Goal: Complete application form

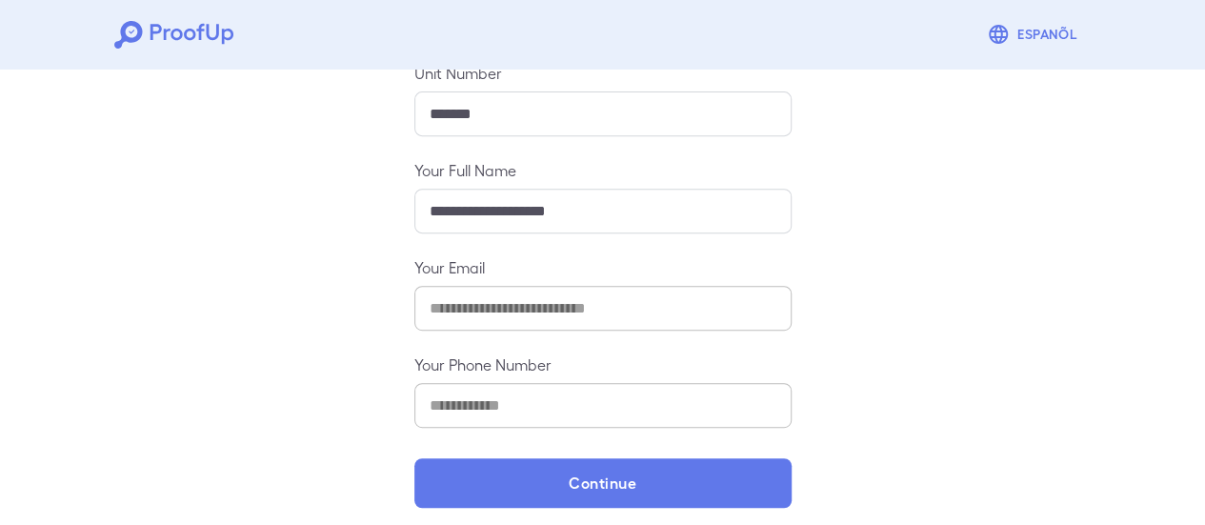
scroll to position [337, 0]
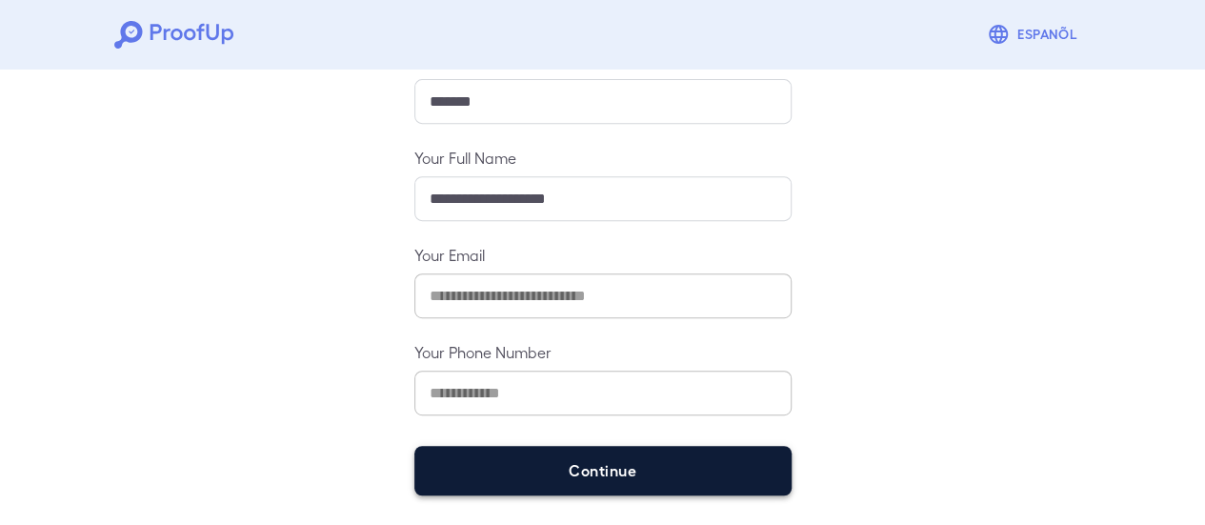
click at [611, 486] on button "Continue" at bounding box center [603, 471] width 377 height 50
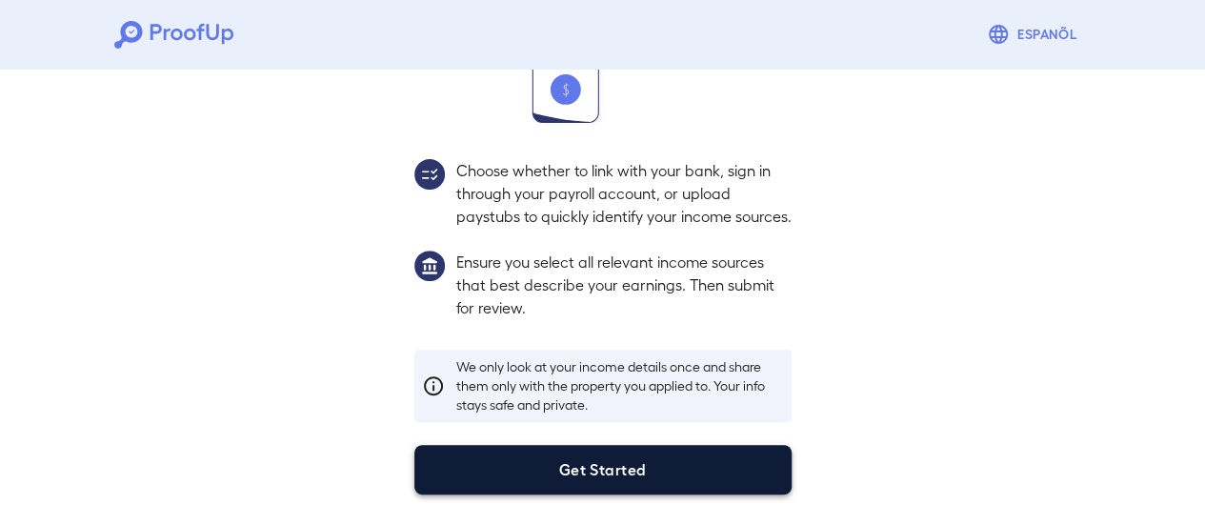
click at [597, 474] on button "Get Started" at bounding box center [603, 470] width 377 height 50
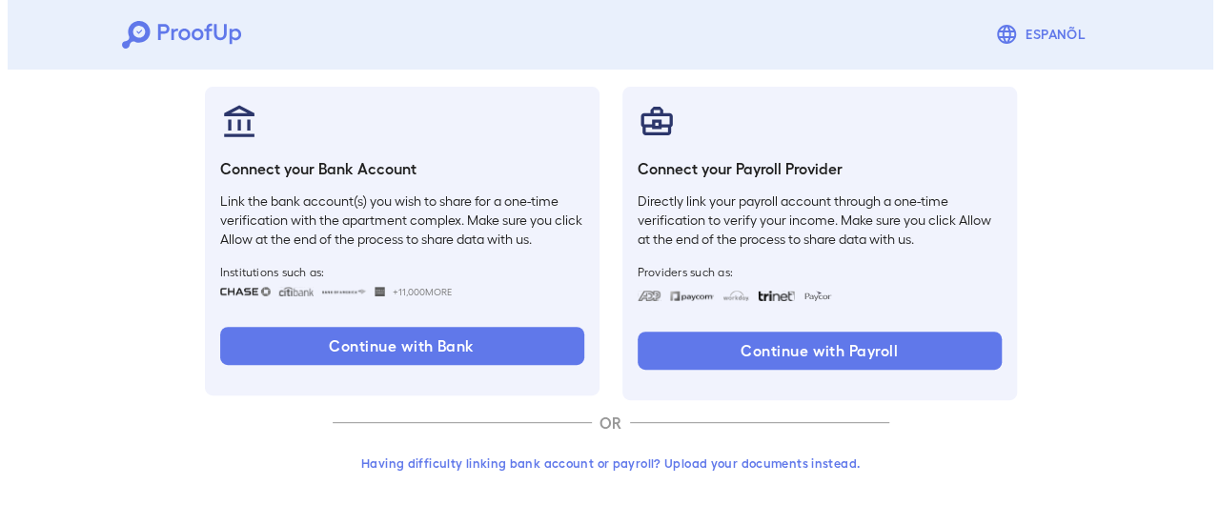
scroll to position [202, 0]
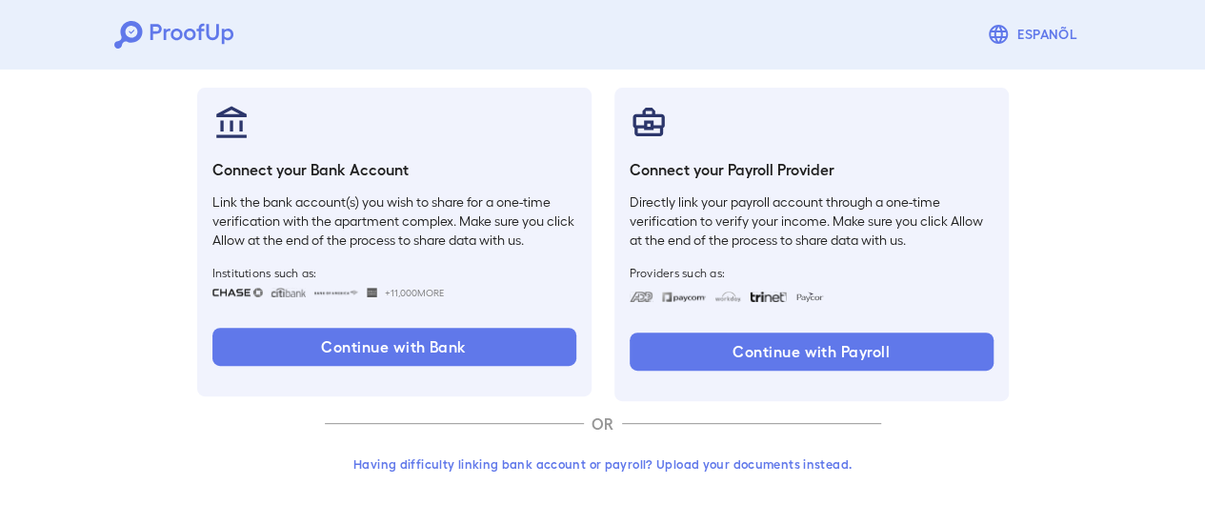
click at [627, 464] on button "Having difficulty linking bank account or payroll? Upload your documents instea…" at bounding box center [603, 464] width 556 height 34
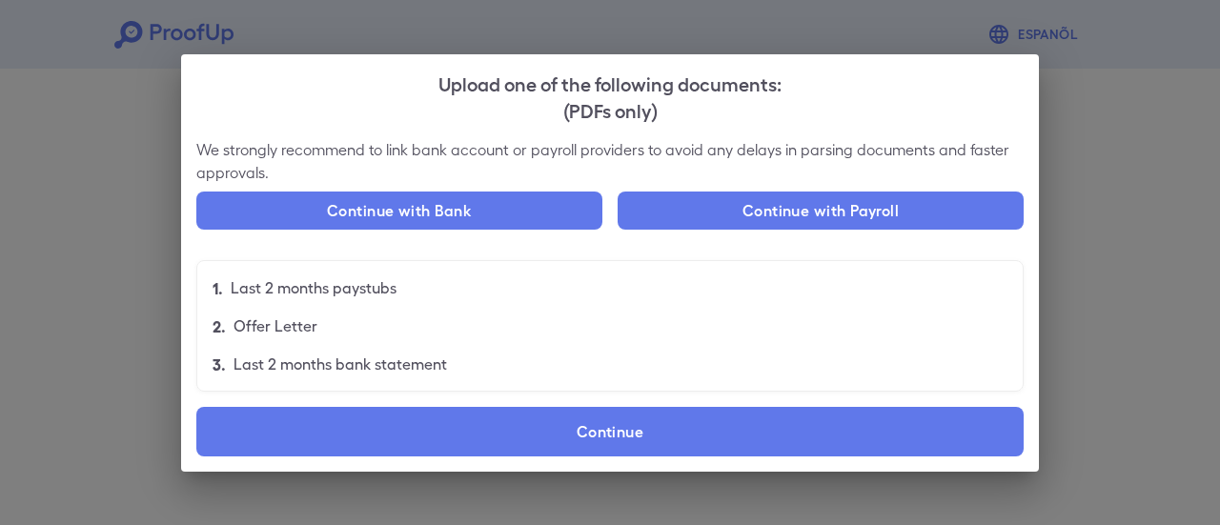
click at [386, 236] on div "Continue with Bank Continue with Payroll" at bounding box center [609, 218] width 827 height 53
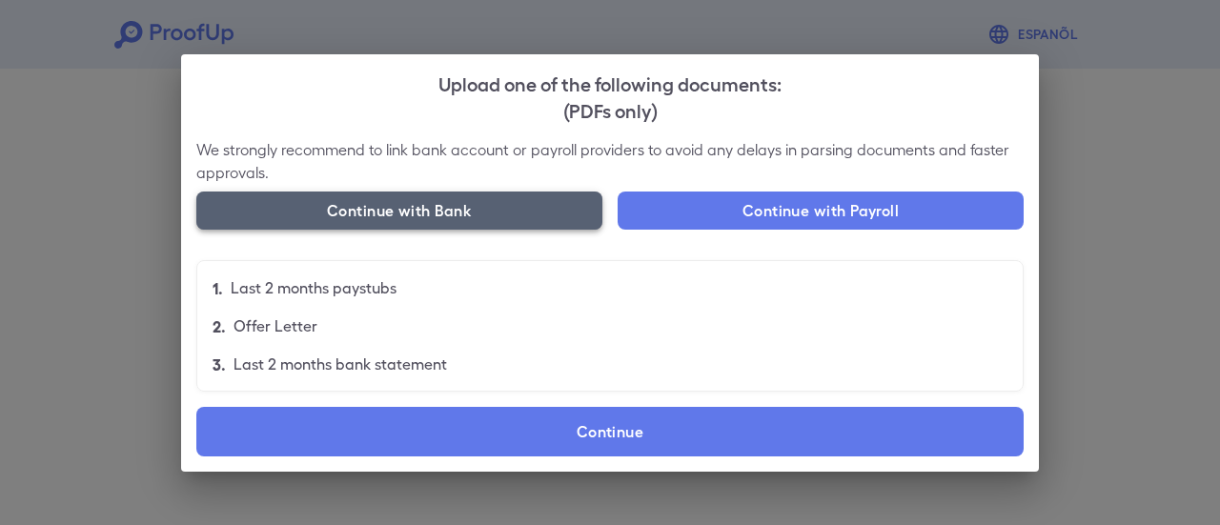
click at [384, 212] on button "Continue with Bank" at bounding box center [399, 211] width 406 height 38
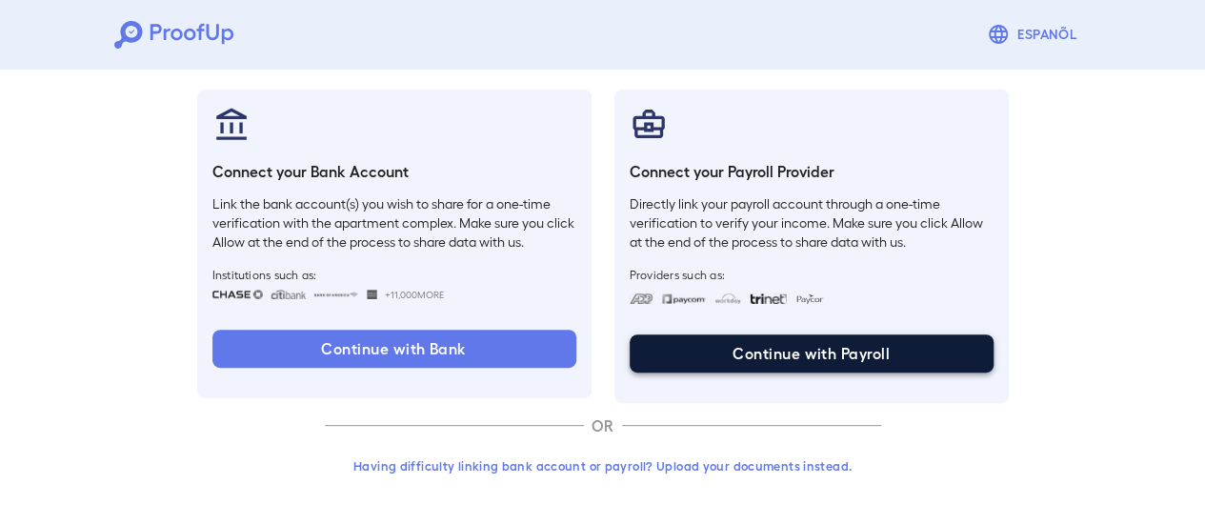
scroll to position [202, 0]
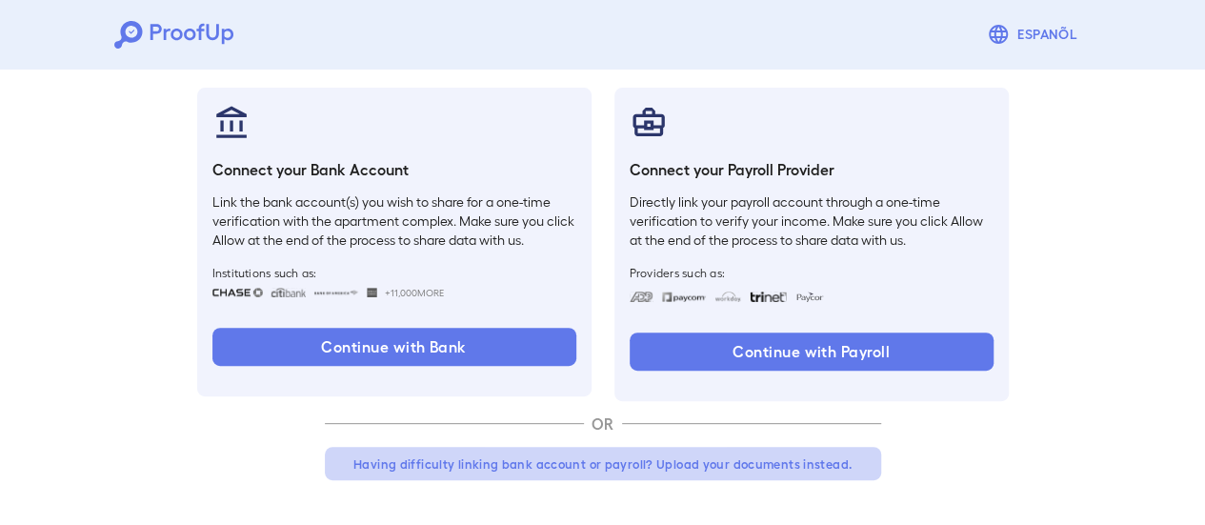
click at [557, 468] on button "Having difficulty linking bank account or payroll? Upload your documents instea…" at bounding box center [603, 464] width 556 height 34
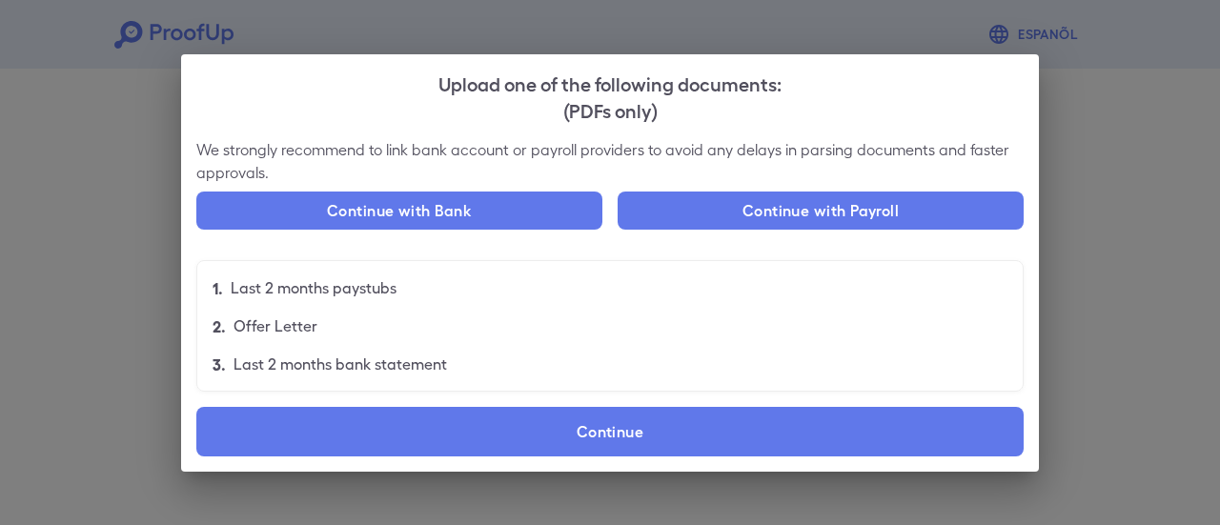
click at [160, 207] on div "Upload one of the following documents: (PDFs only) We strongly recommend to lin…" at bounding box center [610, 262] width 1220 height 525
